Goal: Information Seeking & Learning: Check status

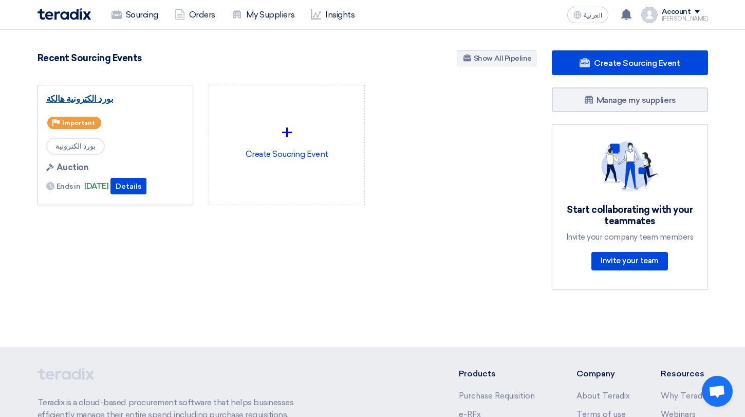
click at [96, 99] on link "بورد الكترونية هالكة" at bounding box center [115, 99] width 139 height 10
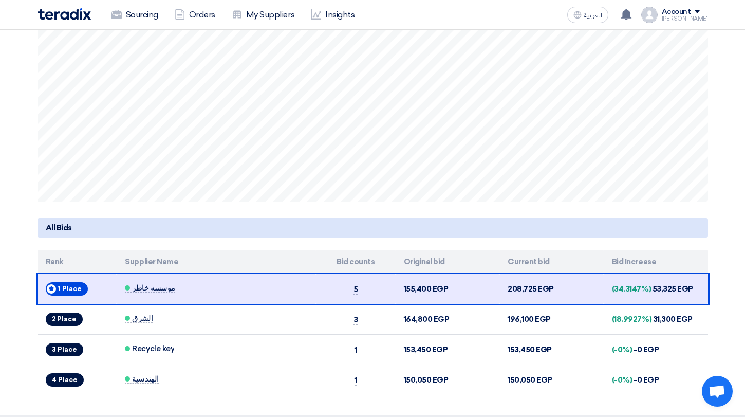
scroll to position [283, 0]
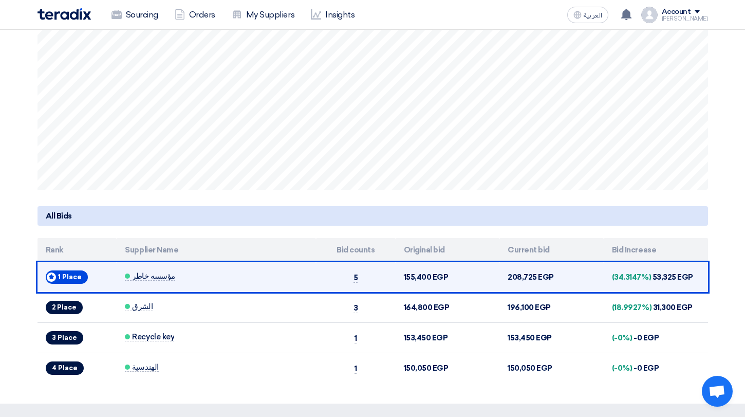
click at [522, 278] on td "208,725 EGP" at bounding box center [552, 277] width 104 height 30
click at [142, 277] on span "مؤسسه خاطر" at bounding box center [150, 276] width 50 height 9
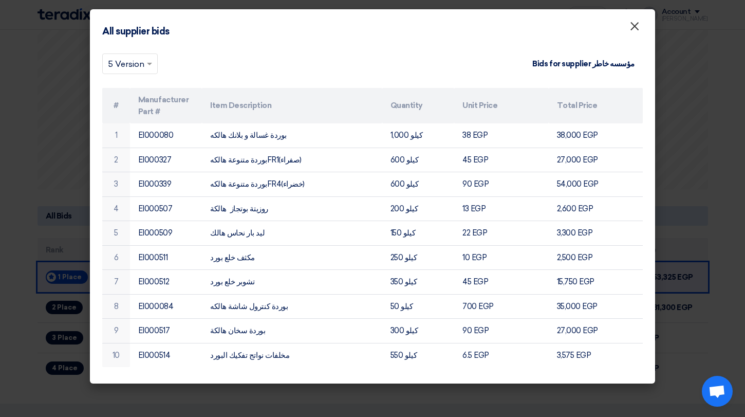
click at [633, 26] on span "×" at bounding box center [635, 29] width 10 height 21
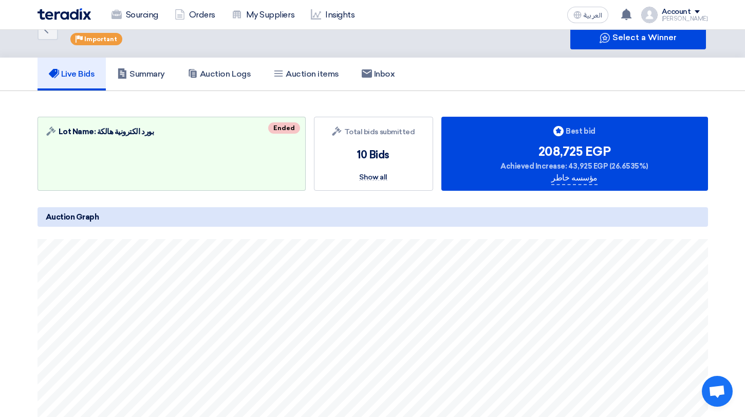
scroll to position [0, 0]
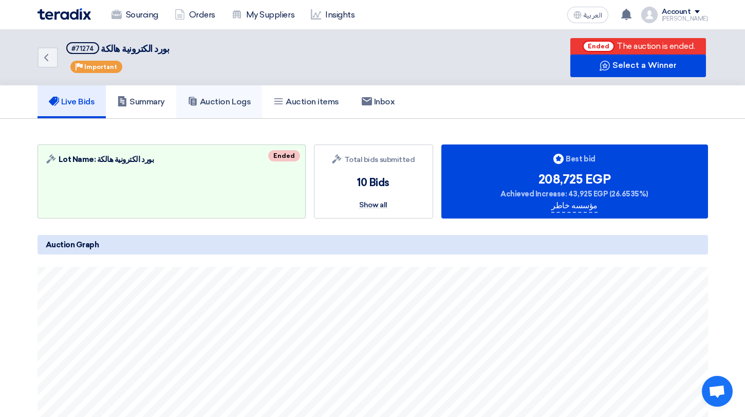
click at [208, 106] on h5 "Auction Logs" at bounding box center [219, 102] width 63 height 10
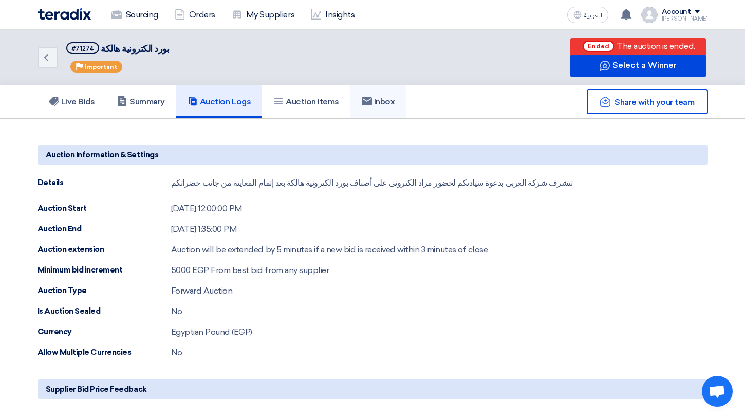
click at [385, 99] on h5 "Inbox" at bounding box center [378, 102] width 33 height 10
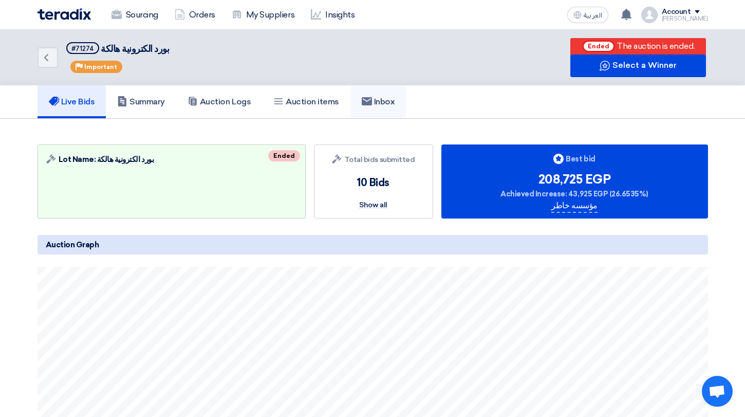
click at [366, 115] on link "Inbox" at bounding box center [379, 101] width 56 height 33
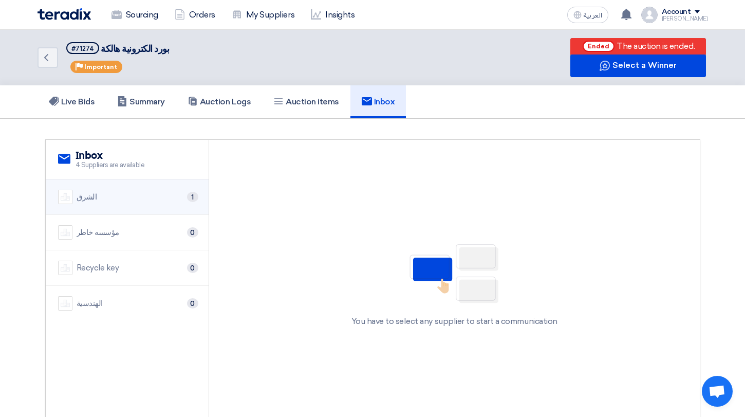
click at [127, 208] on li "الشرق 1" at bounding box center [127, 196] width 163 height 35
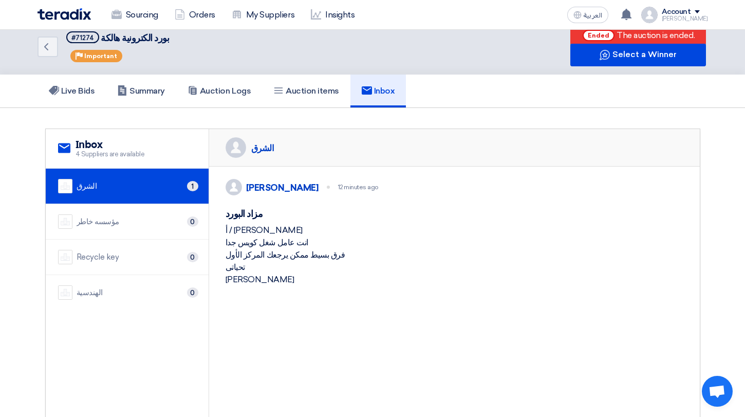
scroll to position [11, 0]
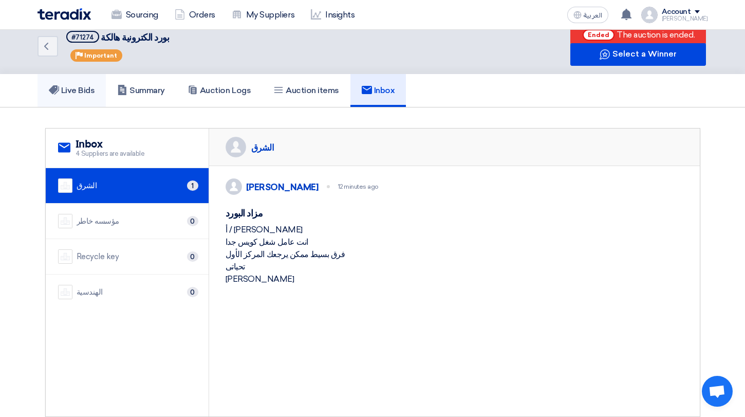
click at [60, 85] on h5 "Live Bids" at bounding box center [72, 90] width 46 height 10
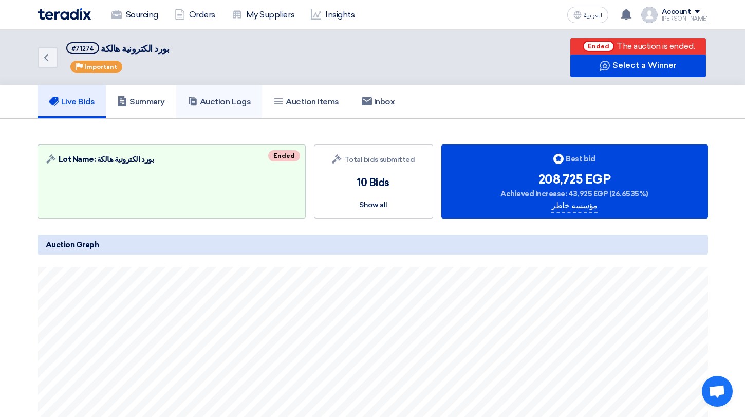
click at [207, 105] on h5 "Auction Logs" at bounding box center [219, 102] width 63 height 10
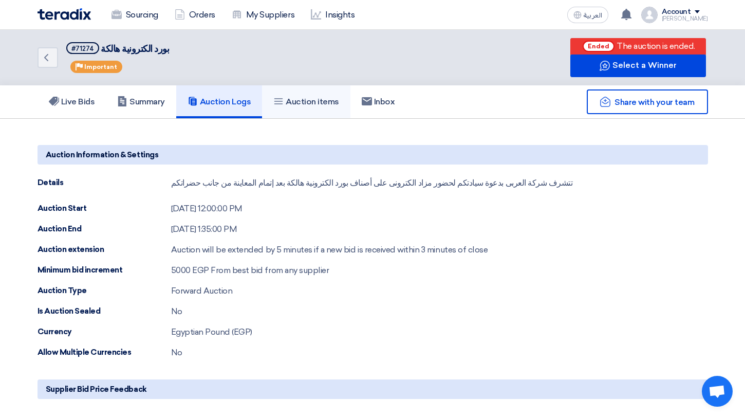
click at [303, 97] on h5 "Auction items" at bounding box center [306, 102] width 66 height 10
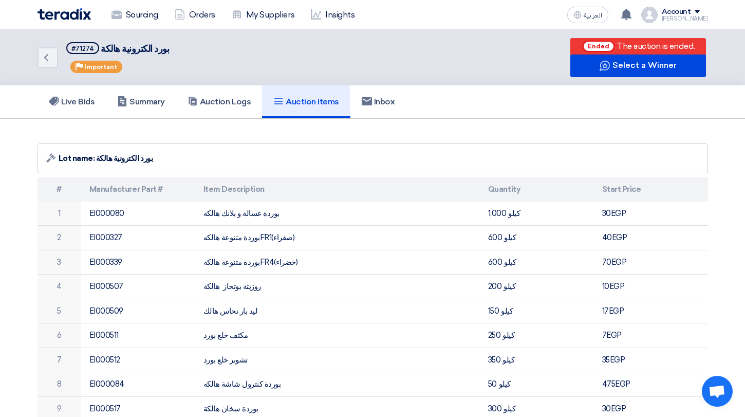
click at [323, 103] on h5 "Auction items" at bounding box center [306, 102] width 66 height 10
click at [379, 116] on link "Inbox" at bounding box center [379, 101] width 56 height 33
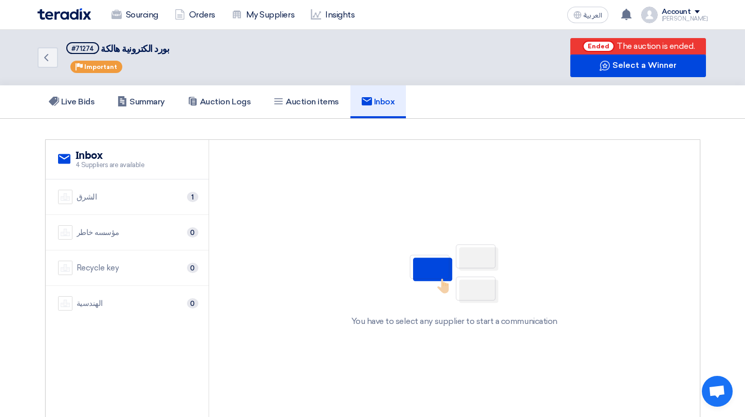
click at [61, 54] on div "Back #71274 بورد الكترونية هالكة Priority Important" at bounding box center [171, 58] width 267 height 56
click at [47, 55] on use at bounding box center [46, 57] width 4 height 7
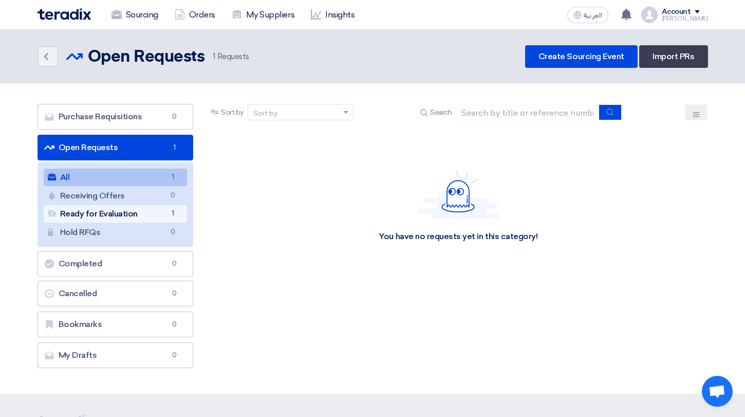
click at [156, 220] on link "Ready for Evaluation Ready for Evaluation 1" at bounding box center [116, 213] width 144 height 17
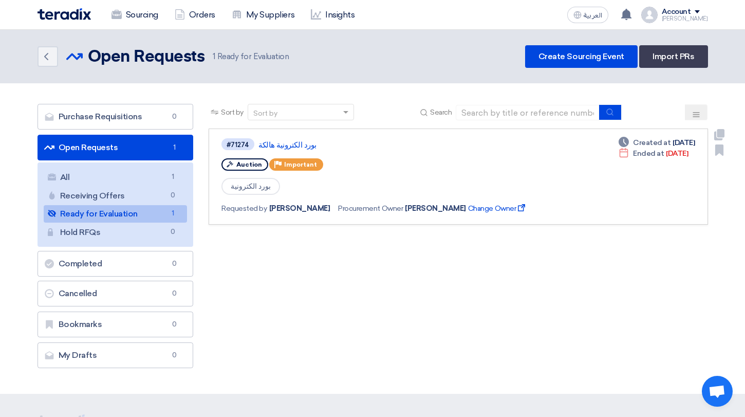
click at [307, 150] on div "#71274 بورد الكترونية هالكة" at bounding box center [380, 144] width 316 height 14
click at [302, 144] on link "بورد الكترونية هالكة" at bounding box center [387, 144] width 257 height 9
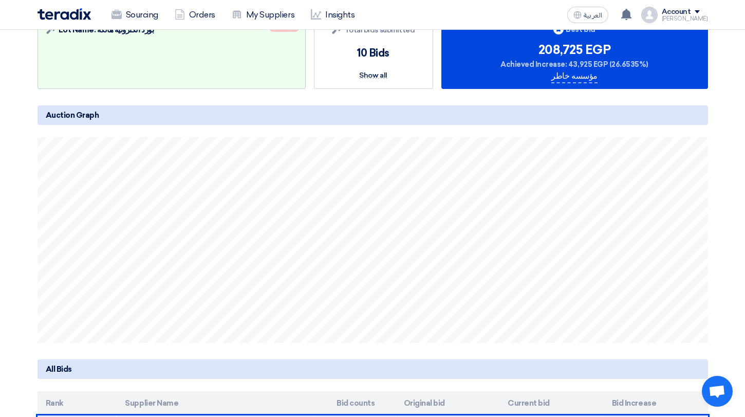
scroll to position [131, 0]
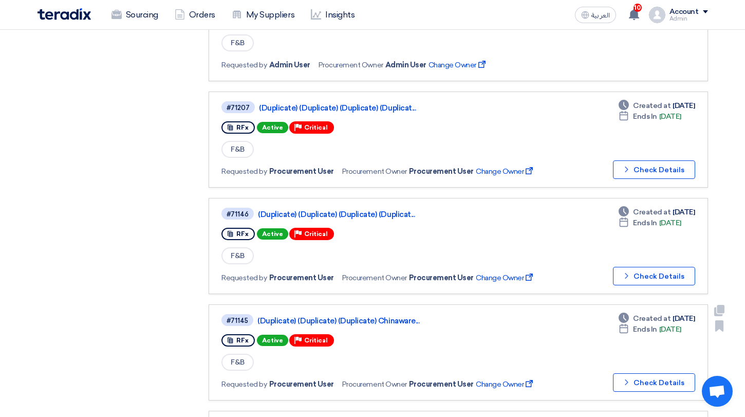
scroll to position [634, 0]
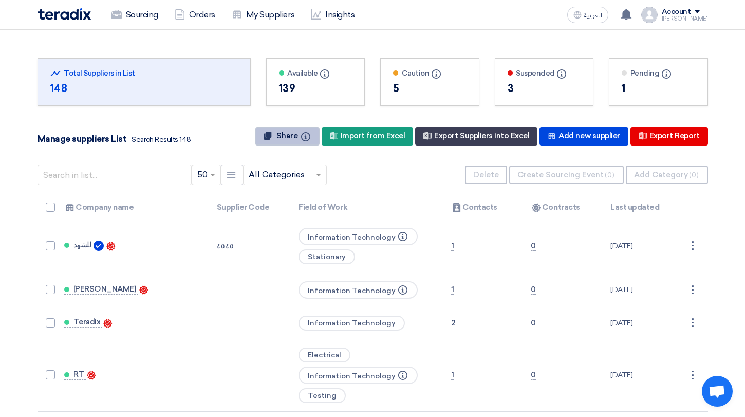
click at [279, 139] on span "Share" at bounding box center [288, 135] width 22 height 9
